Goal: Book appointment/travel/reservation

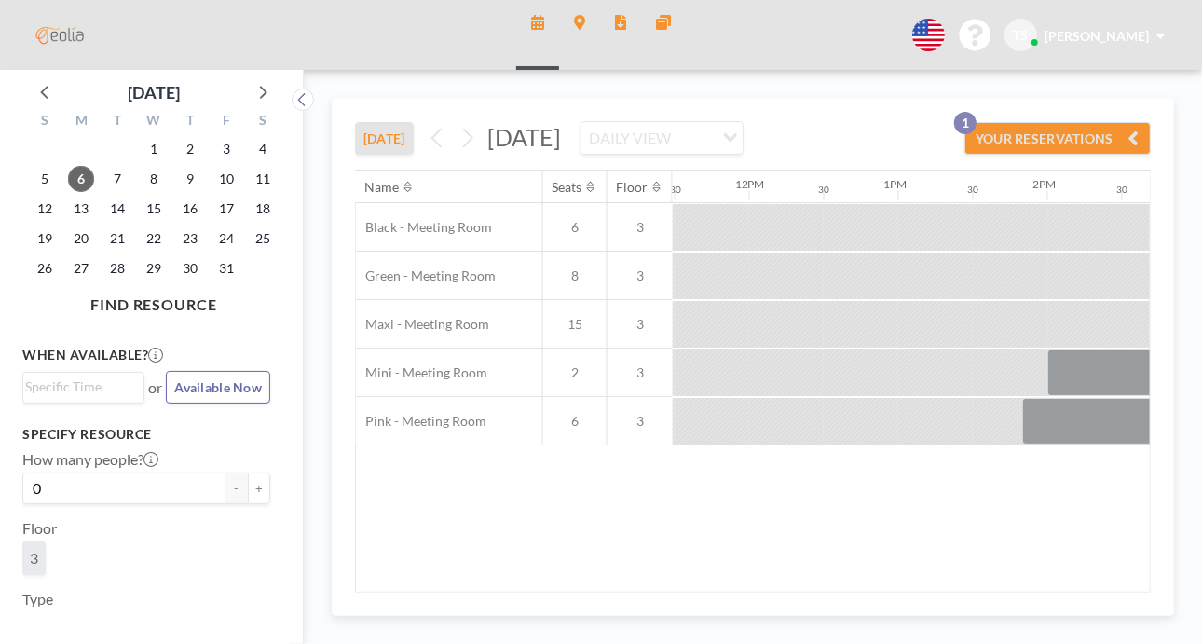
scroll to position [0, 1714]
drag, startPoint x: 495, startPoint y: 135, endPoint x: 744, endPoint y: 146, distance: 249.0
click at [561, 146] on span "[DATE]" at bounding box center [524, 137] width 74 height 28
drag, startPoint x: 746, startPoint y: 142, endPoint x: 582, endPoint y: 144, distance: 164.0
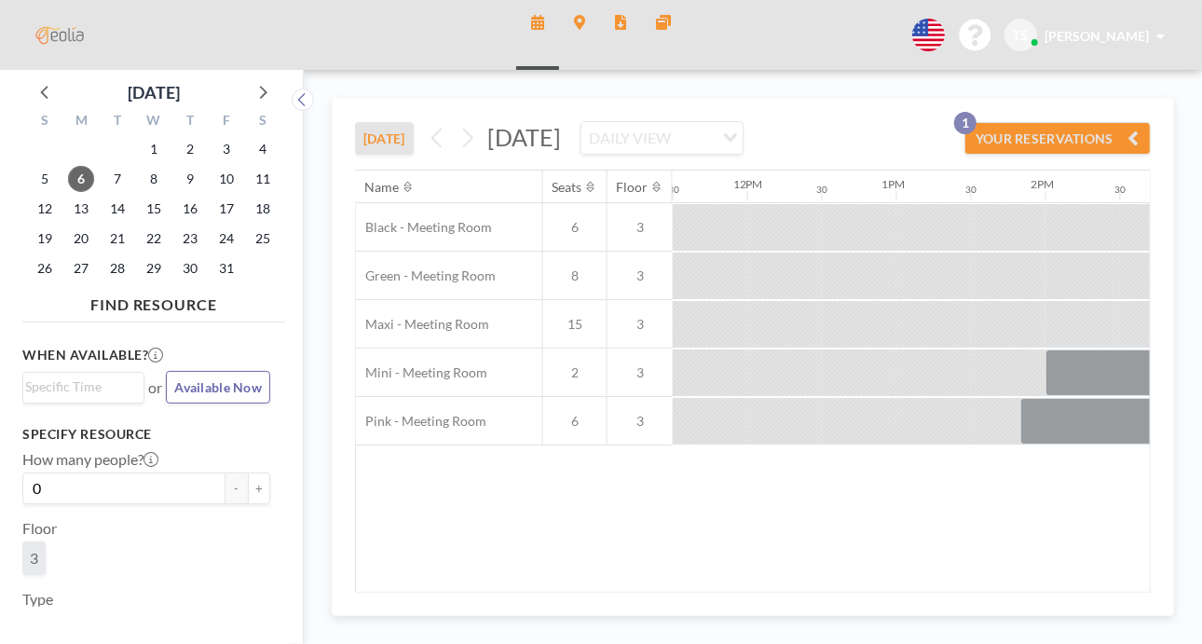
click at [561, 144] on span "[DATE]" at bounding box center [524, 137] width 74 height 28
drag, startPoint x: 605, startPoint y: 141, endPoint x: 688, endPoint y: 144, distance: 83.0
click at [561, 144] on span "[DATE]" at bounding box center [524, 137] width 74 height 28
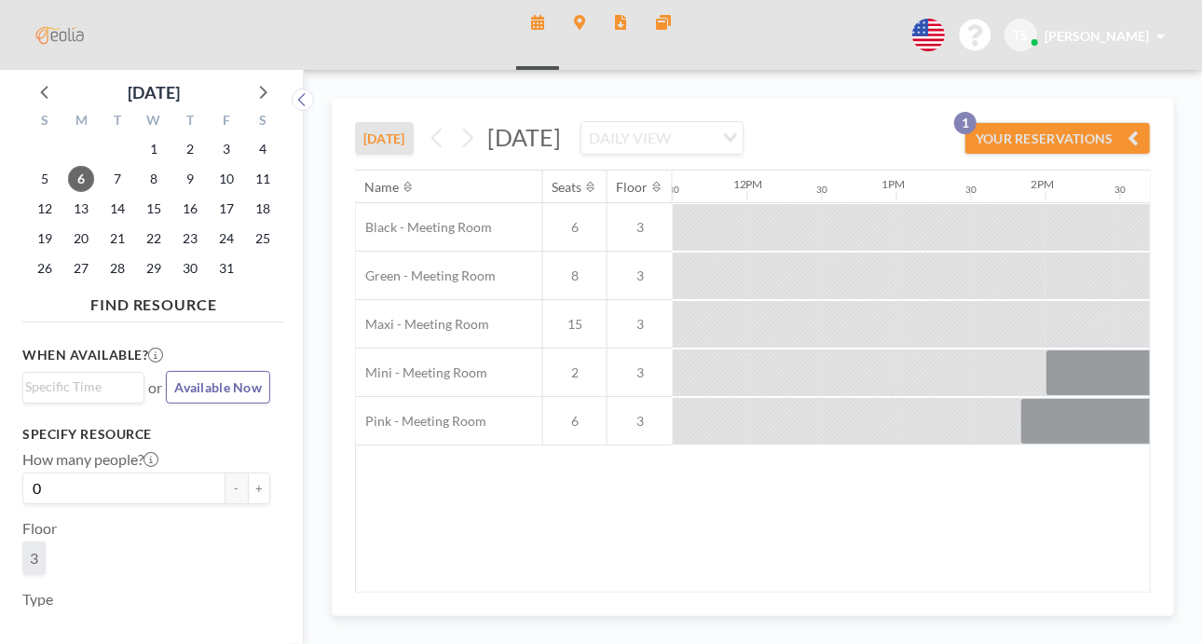
drag, startPoint x: 580, startPoint y: 138, endPoint x: 689, endPoint y: 141, distance: 109.0
click at [561, 141] on span "[DATE]" at bounding box center [524, 137] width 74 height 28
drag, startPoint x: 583, startPoint y: 137, endPoint x: 682, endPoint y: 137, distance: 98.8
click at [561, 137] on span "[DATE]" at bounding box center [524, 137] width 74 height 28
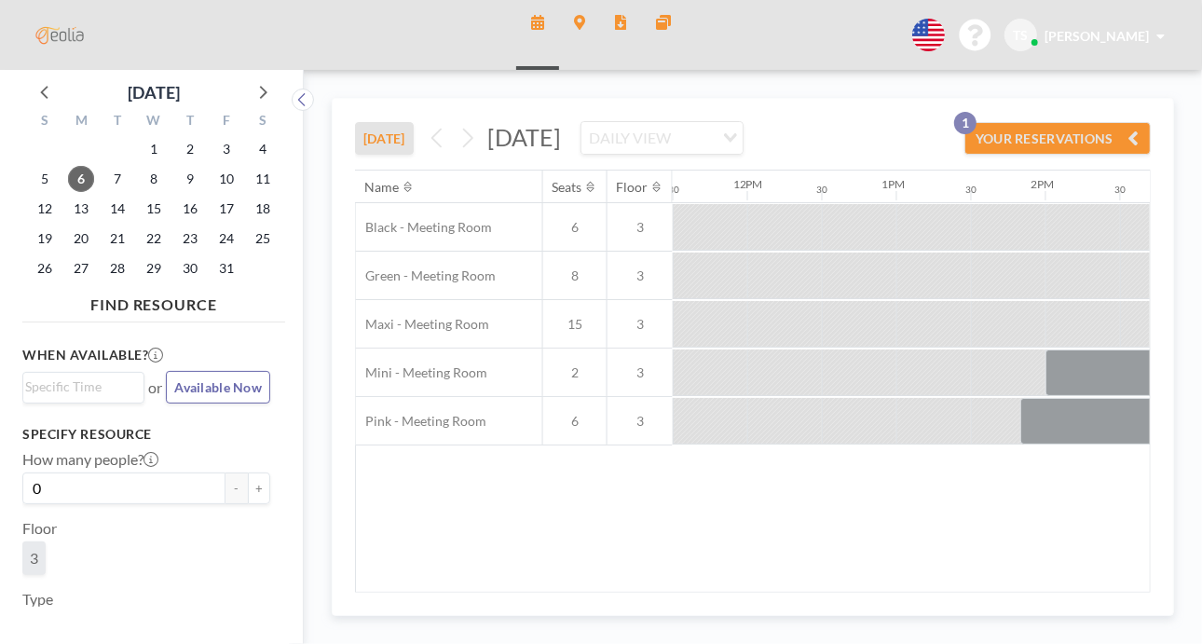
click at [561, 137] on span "[DATE]" at bounding box center [524, 137] width 74 height 28
drag, startPoint x: 582, startPoint y: 134, endPoint x: 681, endPoint y: 139, distance: 98.9
click at [561, 139] on span "[DATE]" at bounding box center [524, 137] width 74 height 28
drag, startPoint x: 496, startPoint y: 139, endPoint x: 743, endPoint y: 144, distance: 247.0
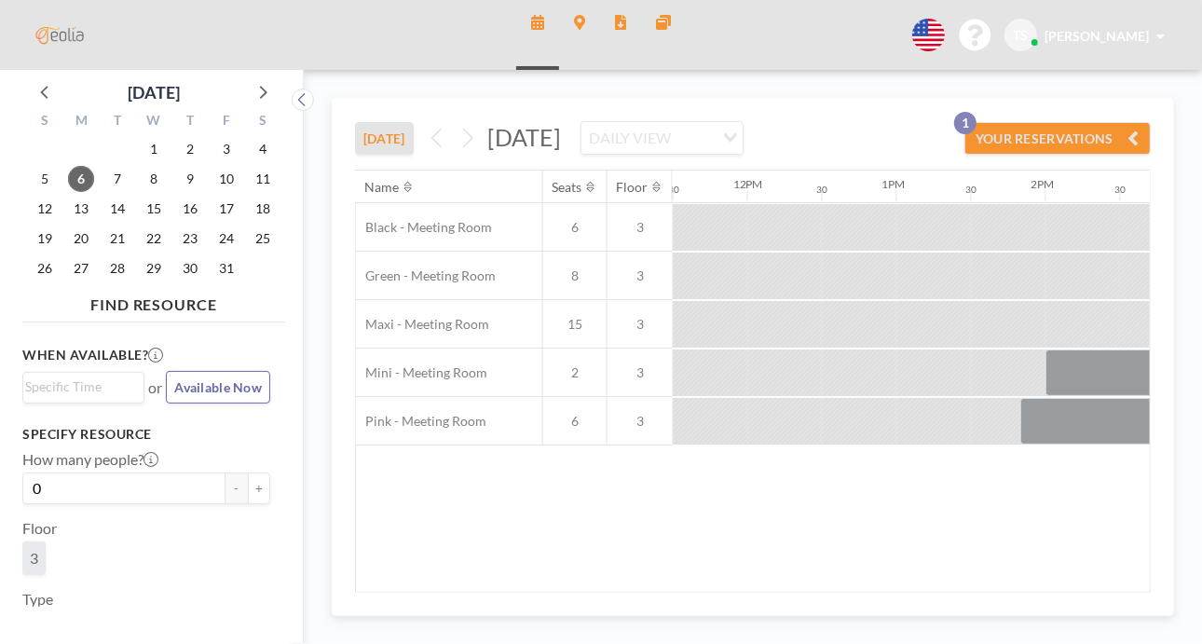
click at [561, 144] on span "[DATE]" at bounding box center [524, 137] width 74 height 28
drag, startPoint x: 743, startPoint y: 144, endPoint x: 492, endPoint y: 130, distance: 251.1
click at [492, 130] on span "[DATE]" at bounding box center [524, 137] width 74 height 28
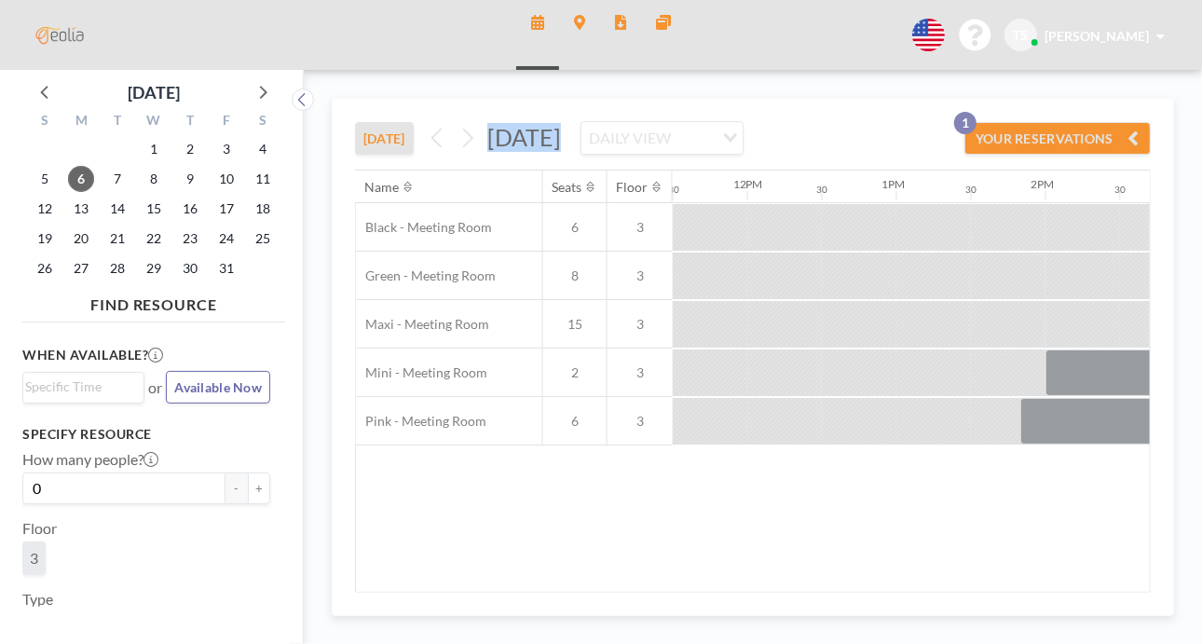
click at [492, 130] on span "[DATE]" at bounding box center [524, 137] width 74 height 28
drag, startPoint x: 492, startPoint y: 130, endPoint x: 565, endPoint y: 132, distance: 72.7
click at [561, 132] on span "[DATE]" at bounding box center [524, 137] width 74 height 28
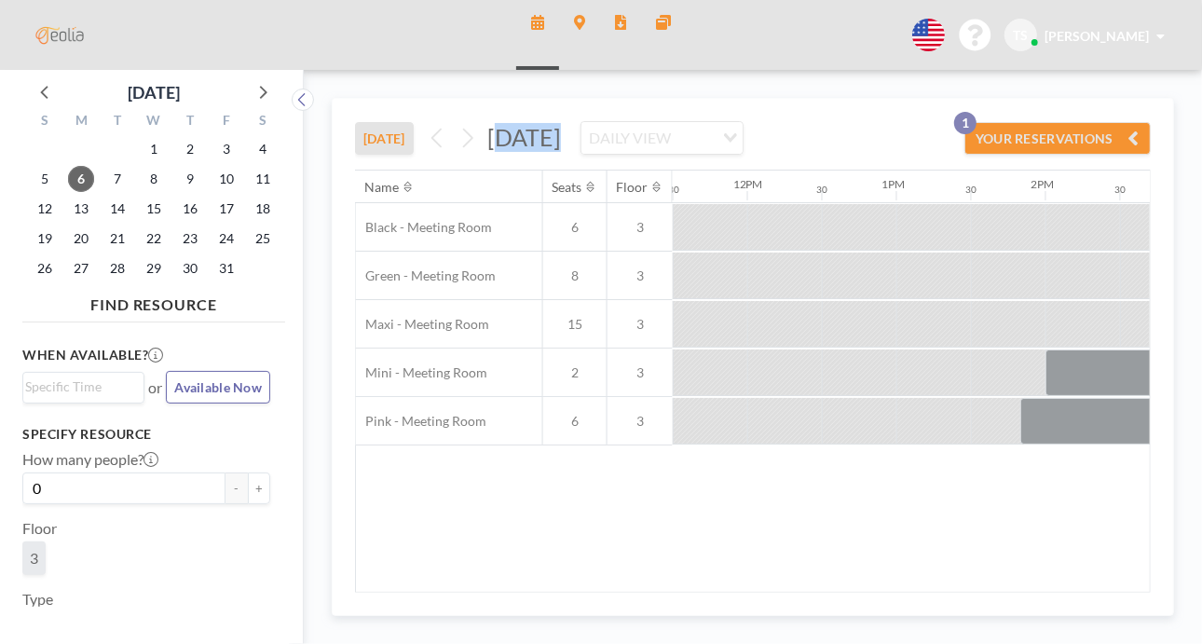
drag, startPoint x: 566, startPoint y: 138, endPoint x: 500, endPoint y: 140, distance: 66.2
click at [500, 140] on span "[DATE]" at bounding box center [524, 137] width 74 height 28
drag, startPoint x: 489, startPoint y: 141, endPoint x: 568, endPoint y: 142, distance: 79.2
click at [561, 142] on span "[DATE]" at bounding box center [524, 137] width 74 height 28
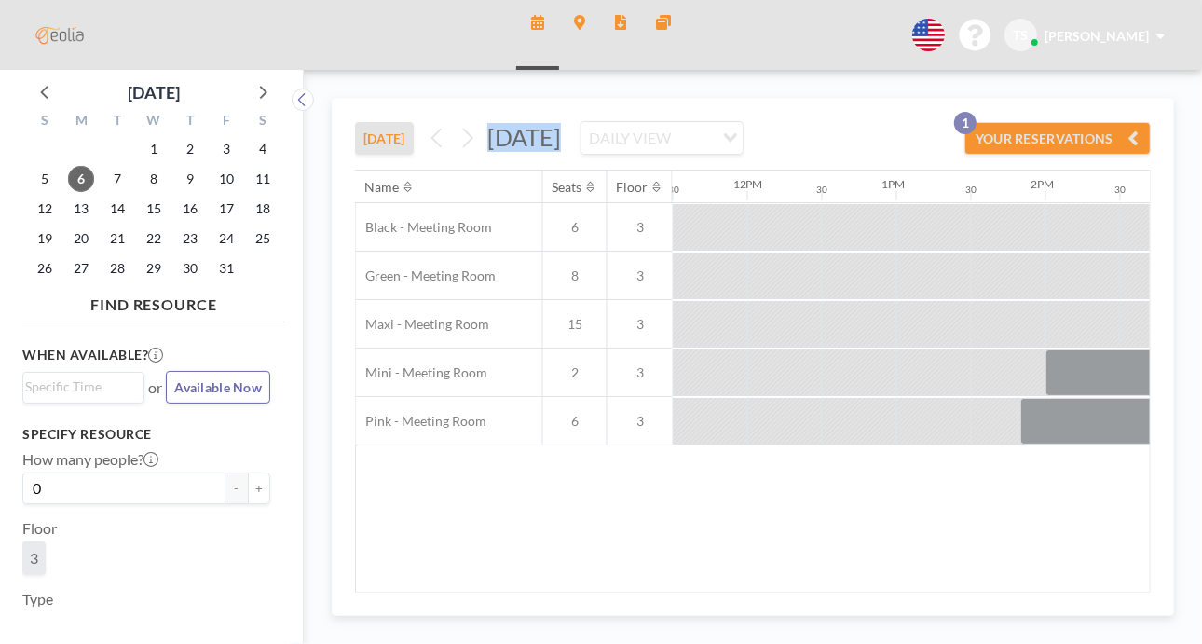
click at [561, 138] on span "[DATE]" at bounding box center [524, 137] width 74 height 28
